Goal: Task Accomplishment & Management: Manage account settings

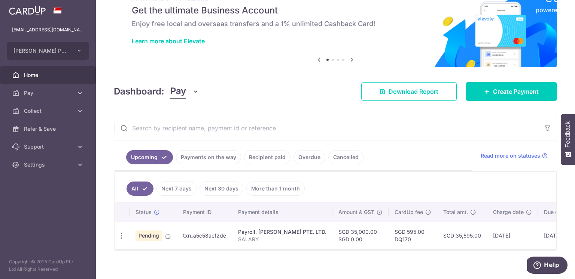
click at [142, 233] on span "Pending" at bounding box center [148, 236] width 27 height 10
click at [196, 234] on td "txn_a5c58aef2de" at bounding box center [204, 235] width 55 height 27
click at [256, 236] on p "SALARY" at bounding box center [282, 239] width 88 height 7
click at [332, 232] on td "SGD 35,000.00 SGD 0.00" at bounding box center [360, 235] width 56 height 27
click at [120, 233] on icon "button" at bounding box center [121, 236] width 8 height 8
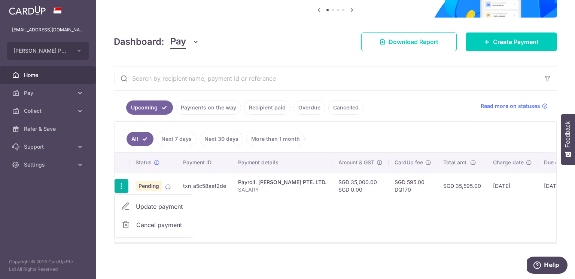
click at [131, 205] on link "Update payment" at bounding box center [154, 207] width 78 height 18
radio input "true"
type input "35,000.00"
type input "[DATE]"
type input "SALARY"
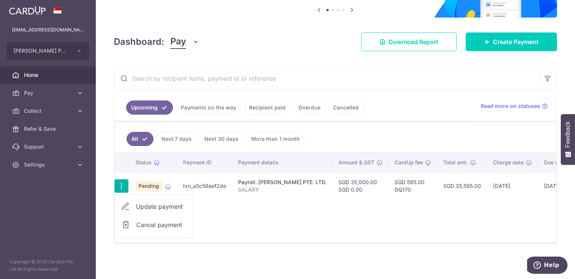
type input "SALARY"
type input "DQ170"
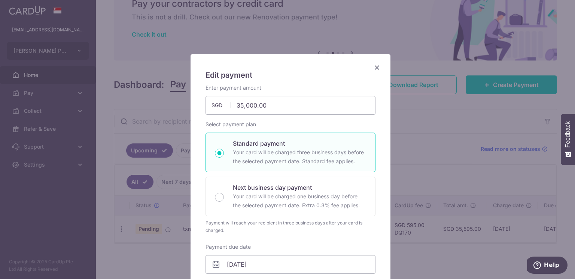
click at [376, 68] on icon "Close" at bounding box center [376, 67] width 9 height 9
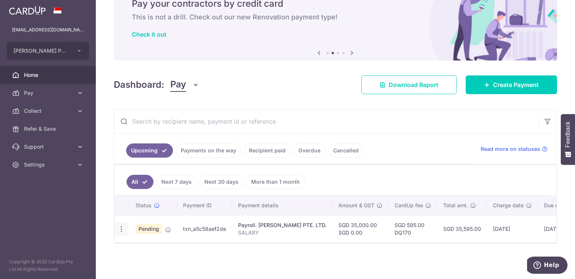
click at [123, 226] on icon "button" at bounding box center [121, 230] width 8 height 8
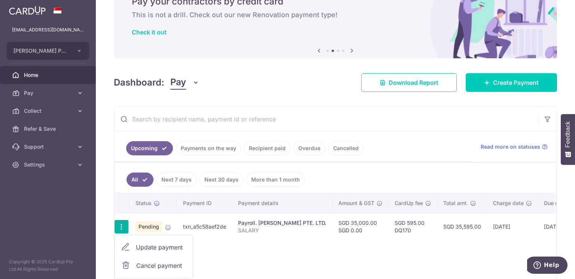
click at [143, 264] on span "Cancel payment" at bounding box center [161, 266] width 50 height 9
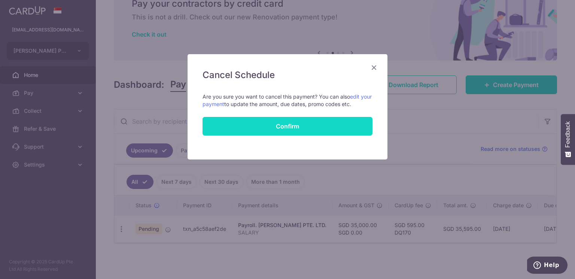
click at [276, 128] on button "Confirm" at bounding box center [287, 126] width 170 height 19
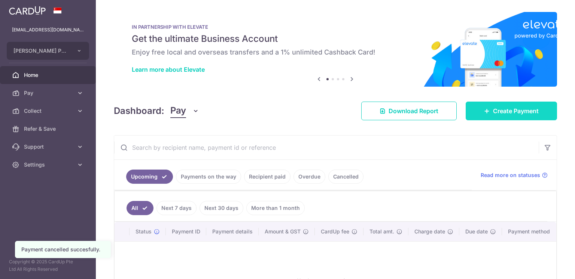
click at [491, 120] on link "Create Payment" at bounding box center [510, 111] width 91 height 19
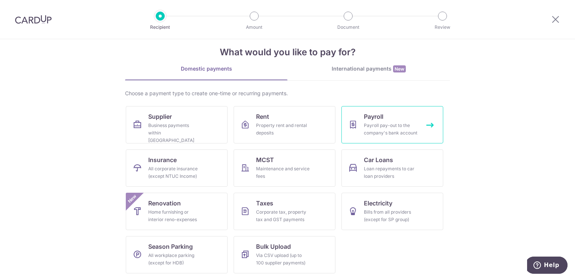
click at [405, 126] on div "Payroll pay-out to the company's bank account" at bounding box center [391, 129] width 54 height 15
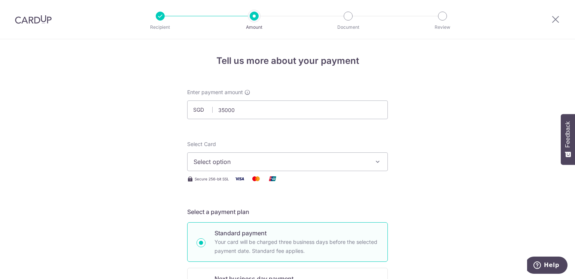
type input "35,000.00"
click at [269, 159] on span "Select option" at bounding box center [280, 162] width 174 height 9
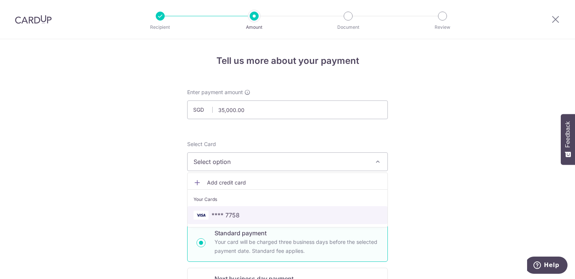
click at [253, 210] on link "**** 7758" at bounding box center [287, 216] width 200 height 18
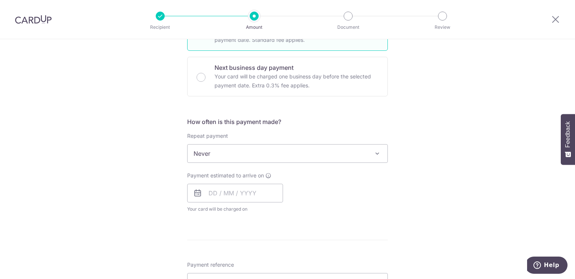
scroll to position [224, 0]
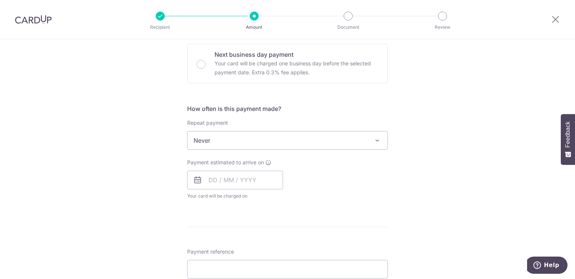
click at [284, 134] on span "Never" at bounding box center [287, 141] width 200 height 18
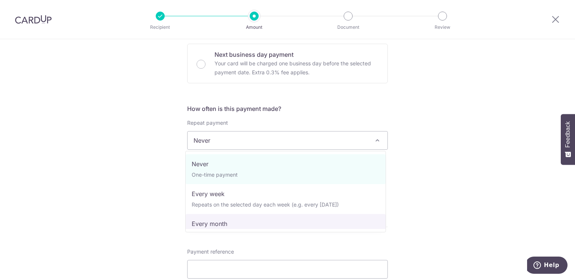
select select "3"
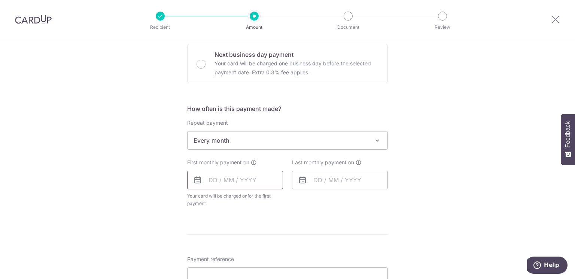
click at [238, 184] on input "text" at bounding box center [235, 180] width 96 height 19
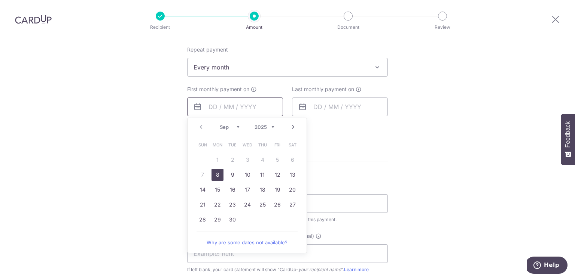
scroll to position [299, 0]
click at [260, 202] on link "25" at bounding box center [262, 204] width 12 height 12
type input "[DATE]"
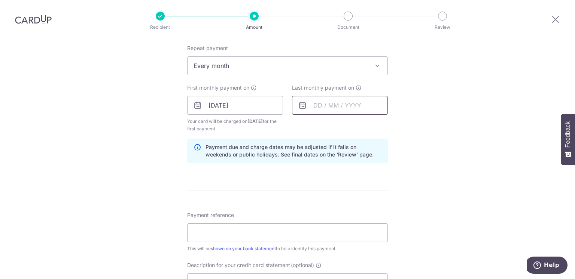
click at [339, 108] on input "text" at bounding box center [340, 105] width 96 height 19
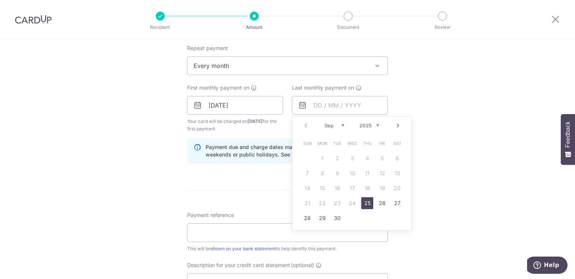
click at [397, 123] on link "Next" at bounding box center [397, 125] width 9 height 9
click at [365, 204] on link "25" at bounding box center [367, 204] width 12 height 12
type input "[DATE]"
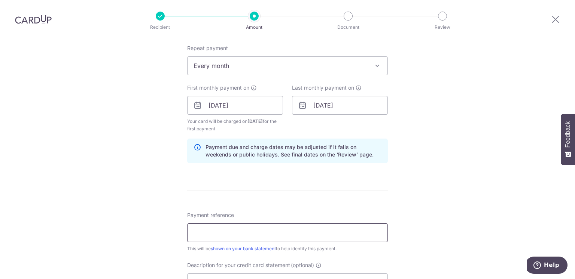
drag, startPoint x: 299, startPoint y: 232, endPoint x: 299, endPoint y: 228, distance: 4.1
click at [299, 232] on input "Payment reference" at bounding box center [287, 233] width 201 height 19
type input "SALARY"
click at [394, 204] on div "Tell us more about your payment Enter payment amount SGD 35,000.00 35000.00 Sel…" at bounding box center [287, 119] width 575 height 758
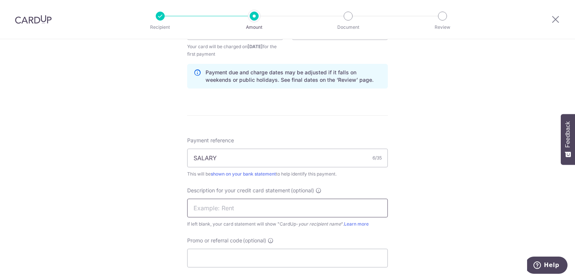
drag, startPoint x: 289, startPoint y: 213, endPoint x: 291, endPoint y: 210, distance: 4.4
click at [289, 213] on input "text" at bounding box center [287, 208] width 201 height 19
type input "SALARY"
click at [308, 254] on input "Promo or referral code (optional)" at bounding box center [287, 258] width 201 height 19
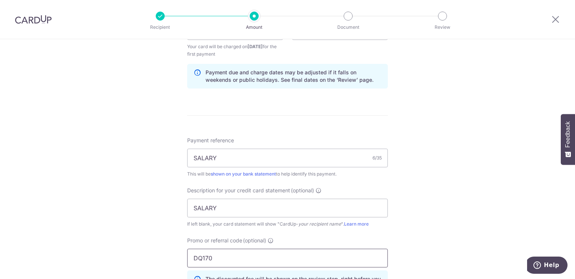
type input "DQ170"
click at [463, 197] on div "Tell us more about your payment Enter payment amount SGD 35,000.00 35000.00 Sel…" at bounding box center [287, 60] width 575 height 791
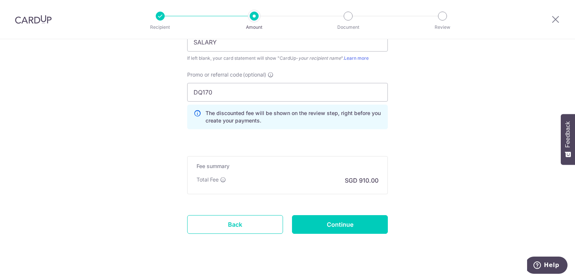
scroll to position [550, 0]
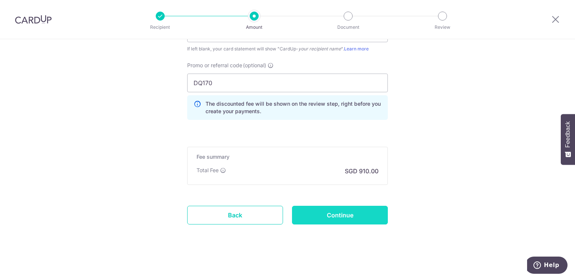
click at [347, 211] on input "Continue" at bounding box center [340, 215] width 96 height 19
type input "Create Schedule"
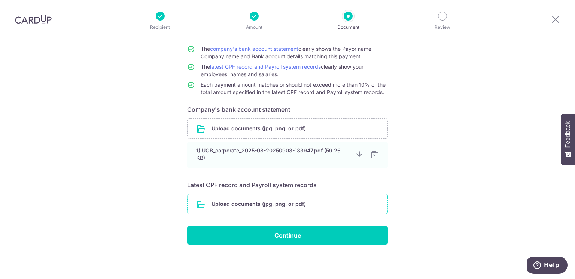
click at [281, 205] on input "file" at bounding box center [287, 204] width 200 height 19
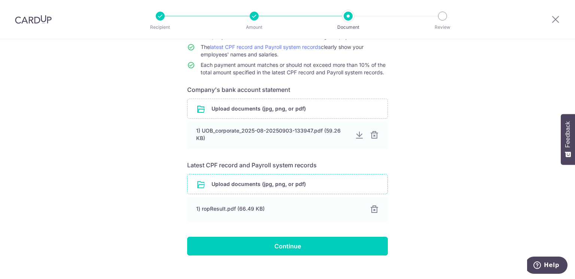
scroll to position [99, 0]
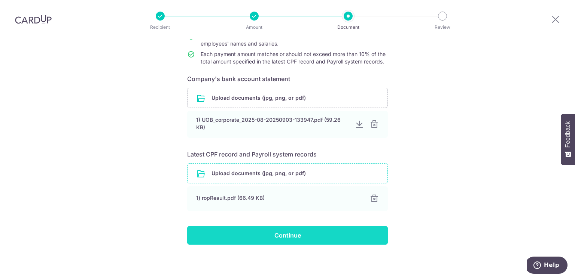
click at [309, 230] on input "Continue" at bounding box center [287, 235] width 201 height 19
